Goal: Navigation & Orientation: Find specific page/section

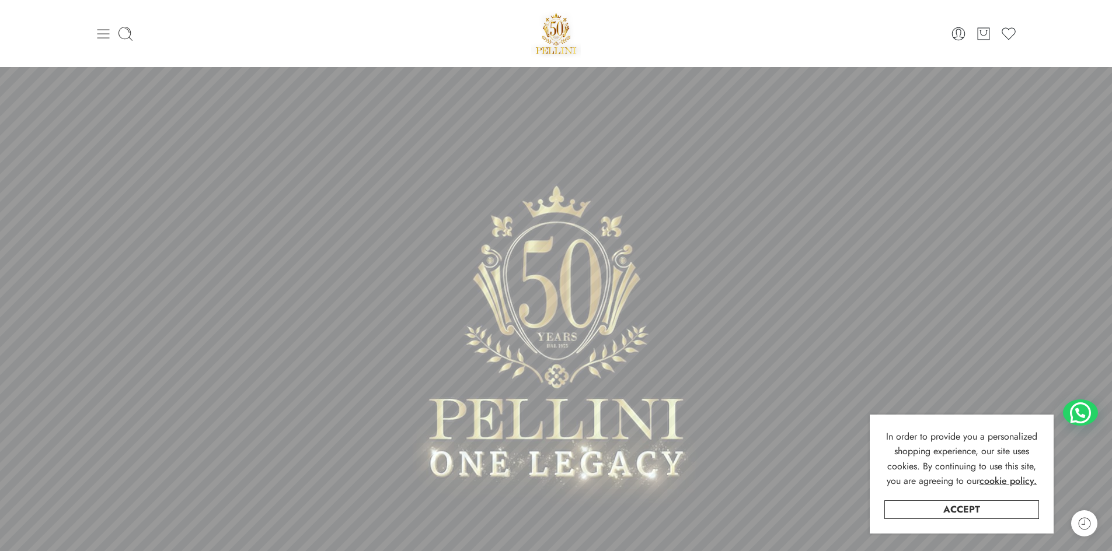
click at [106, 36] on icon at bounding box center [103, 34] width 16 height 16
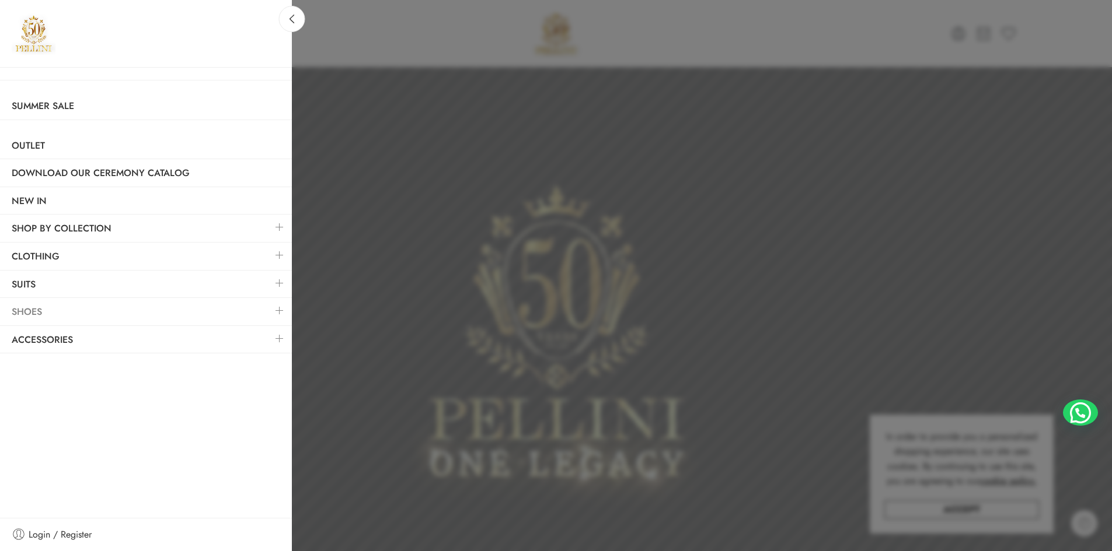
click at [78, 318] on link "Shoes" at bounding box center [146, 312] width 292 height 27
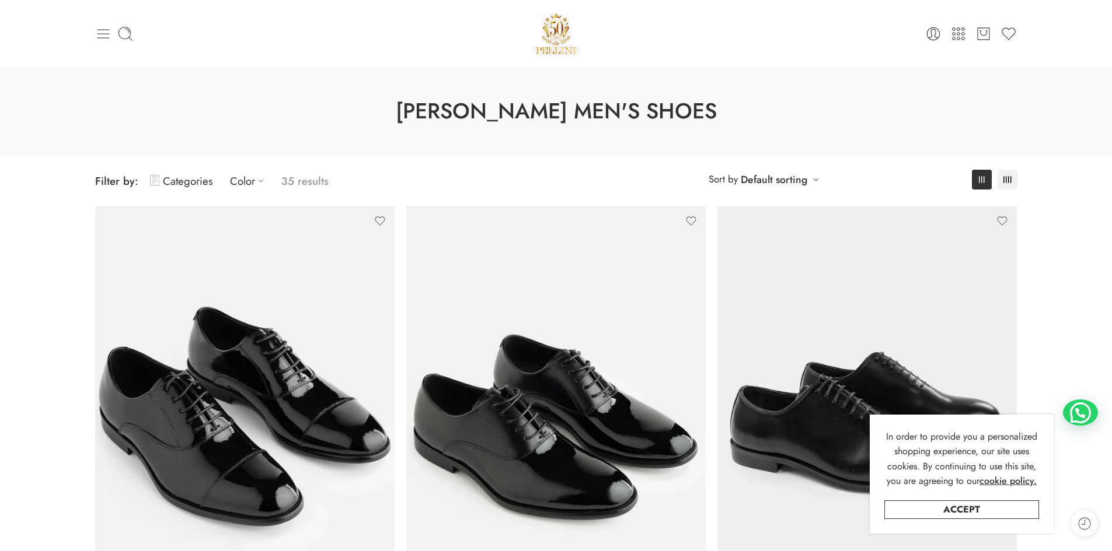
click at [104, 40] on icon at bounding box center [103, 34] width 16 height 16
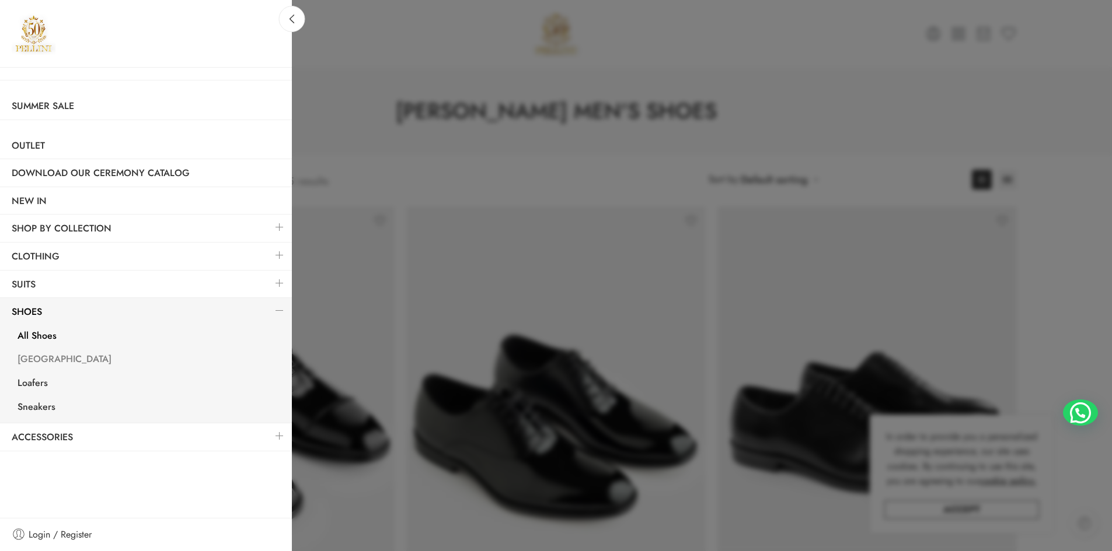
click at [34, 360] on link "[GEOGRAPHIC_DATA]" at bounding box center [149, 361] width 286 height 24
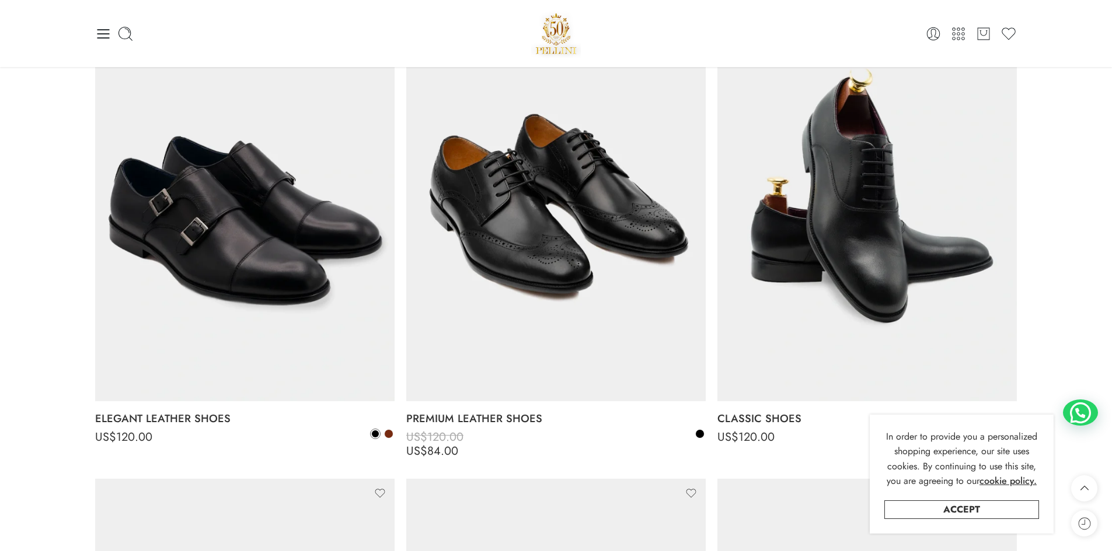
scroll to position [467, 0]
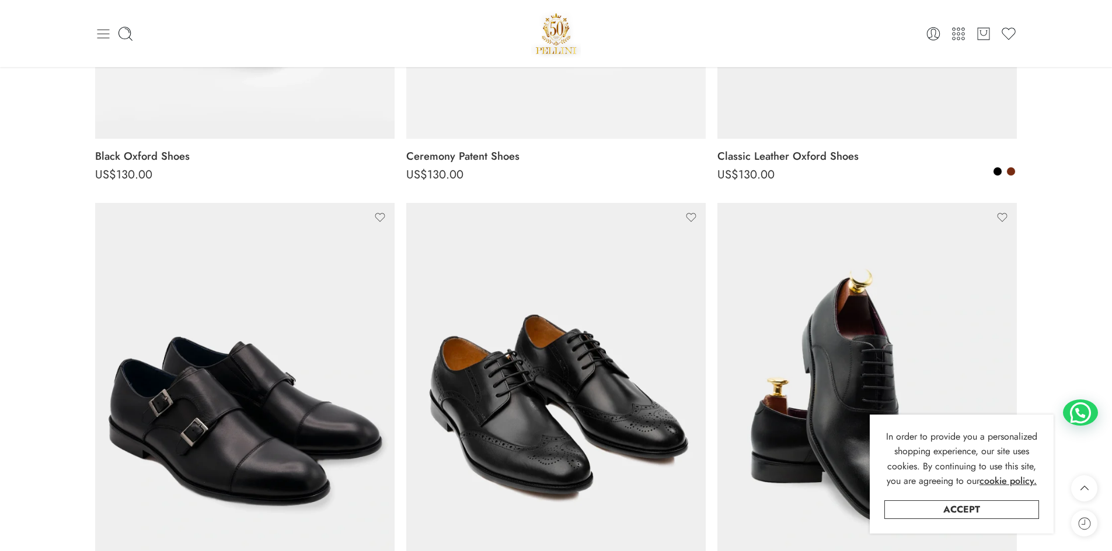
click at [98, 32] on icon at bounding box center [103, 34] width 16 height 16
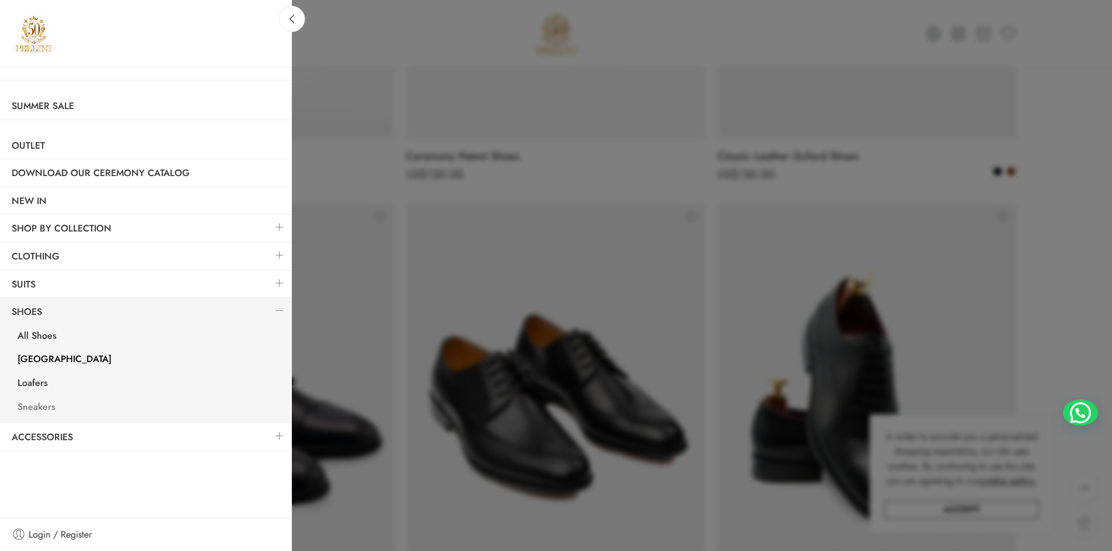
click at [51, 404] on link "Sneakers" at bounding box center [149, 409] width 286 height 24
